Goal: Task Accomplishment & Management: Use online tool/utility

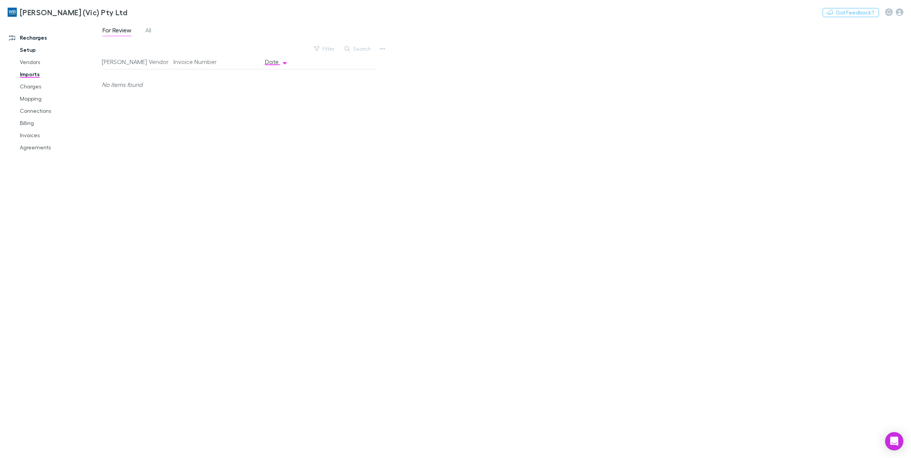
click at [26, 52] on link "Setup" at bounding box center [59, 50] width 95 height 12
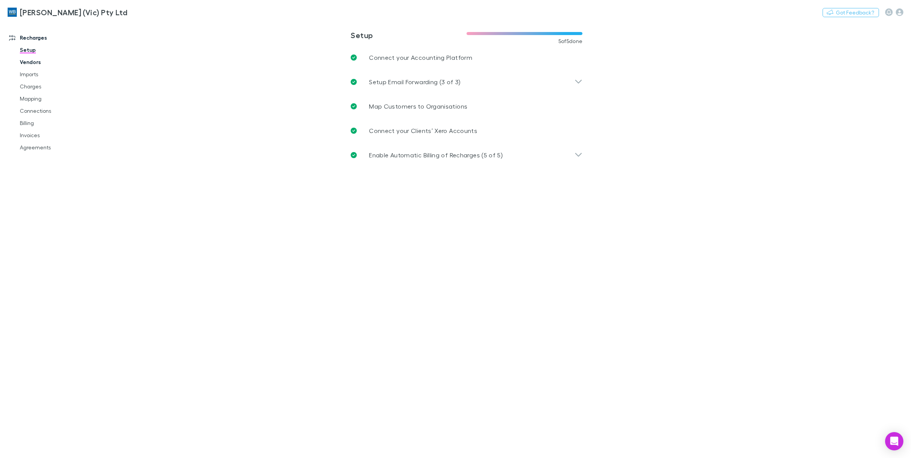
click at [30, 66] on link "Vendors" at bounding box center [59, 62] width 95 height 12
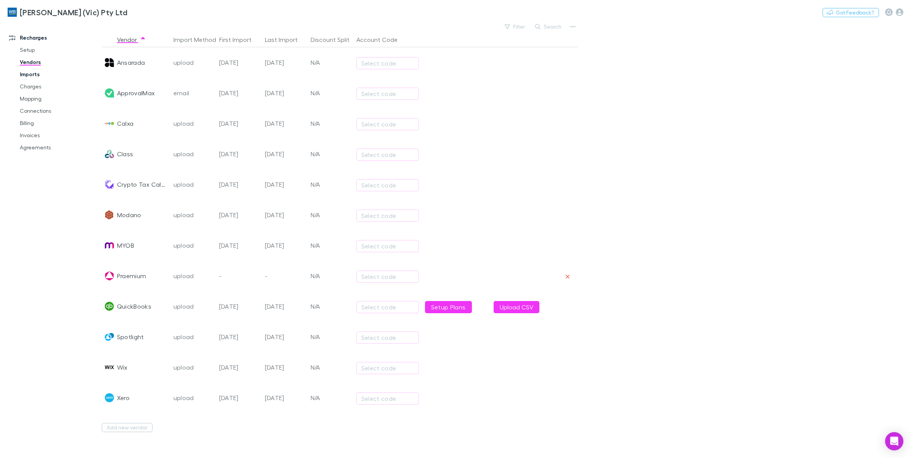
click at [24, 75] on link "Imports" at bounding box center [59, 74] width 95 height 12
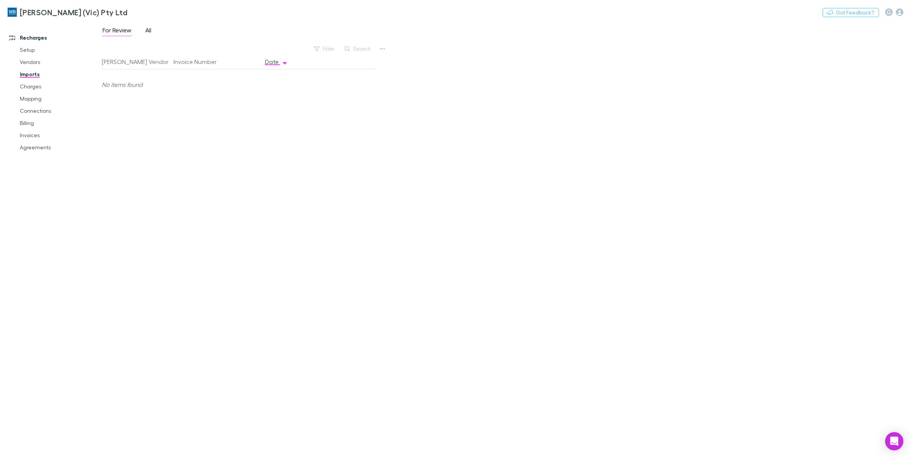
click at [149, 35] on span "All" at bounding box center [148, 31] width 6 height 10
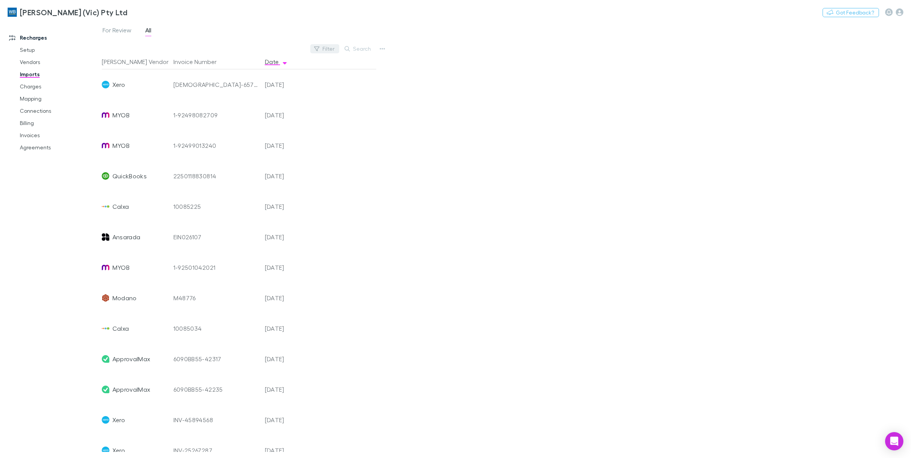
click at [324, 53] on button "Filter" at bounding box center [324, 48] width 29 height 9
drag, startPoint x: 487, startPoint y: 368, endPoint x: 237, endPoint y: 195, distance: 303.7
click at [244, 195] on li "QuickBooks" at bounding box center [273, 196] width 133 height 12
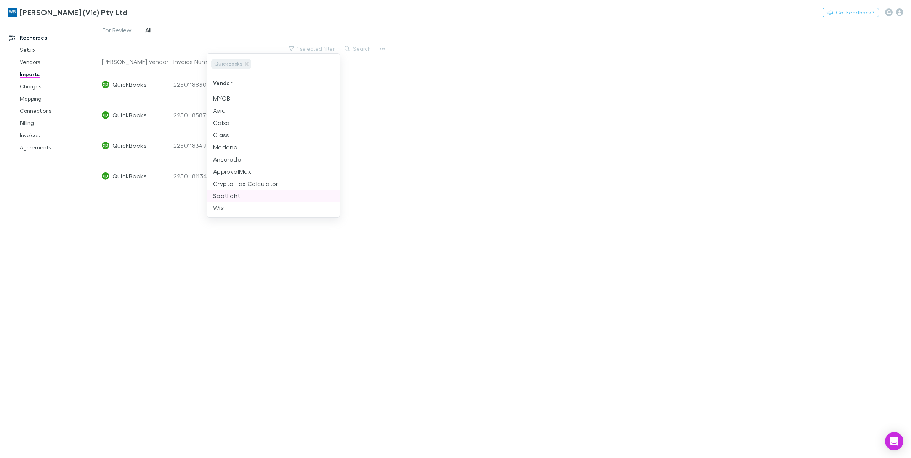
click at [232, 195] on li "Spotlight" at bounding box center [273, 196] width 133 height 12
click at [280, 63] on icon at bounding box center [283, 64] width 6 height 6
click at [497, 197] on div at bounding box center [455, 229] width 911 height 458
drag, startPoint x: 544, startPoint y: 391, endPoint x: 495, endPoint y: 391, distance: 49.5
click at [544, 391] on div "For Review All 1 selected filter Search [PERSON_NAME] Vendor Invoice Number Dat…" at bounding box center [506, 239] width 809 height 437
